Goal: Information Seeking & Learning: Learn about a topic

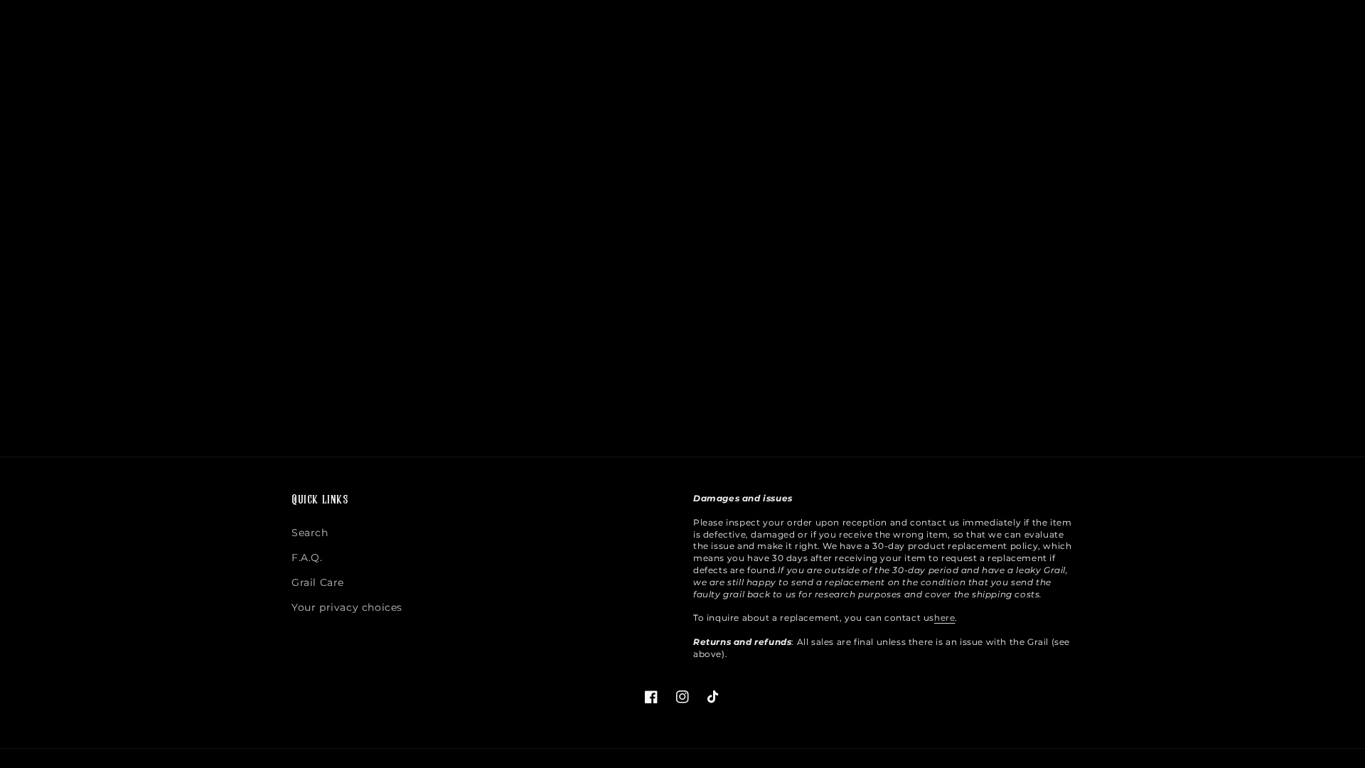
scroll to position [2181, 0]
